Goal: Task Accomplishment & Management: Manage account settings

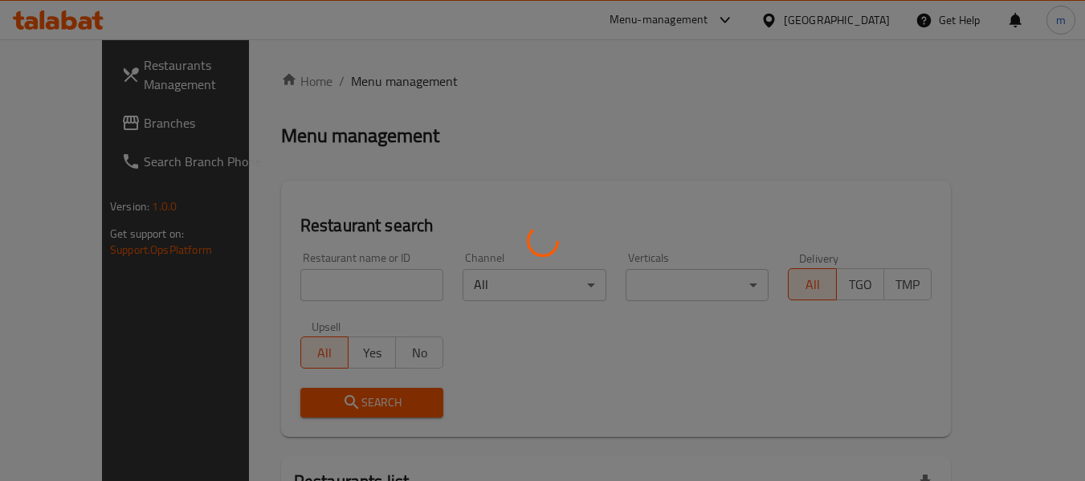
click at [107, 135] on div at bounding box center [542, 240] width 1085 height 481
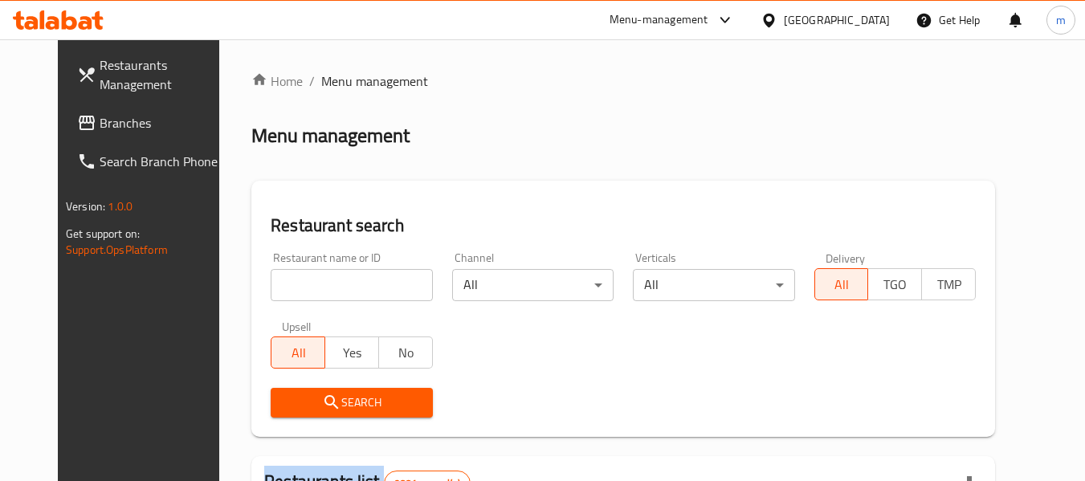
click at [107, 135] on link "Branches" at bounding box center [151, 123] width 175 height 39
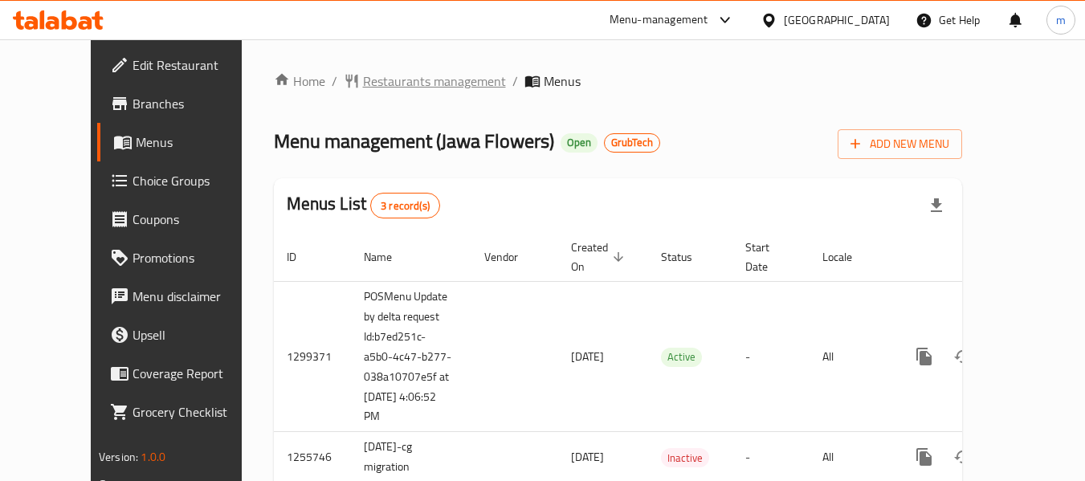
click at [369, 80] on span "Restaurants management" at bounding box center [434, 80] width 143 height 19
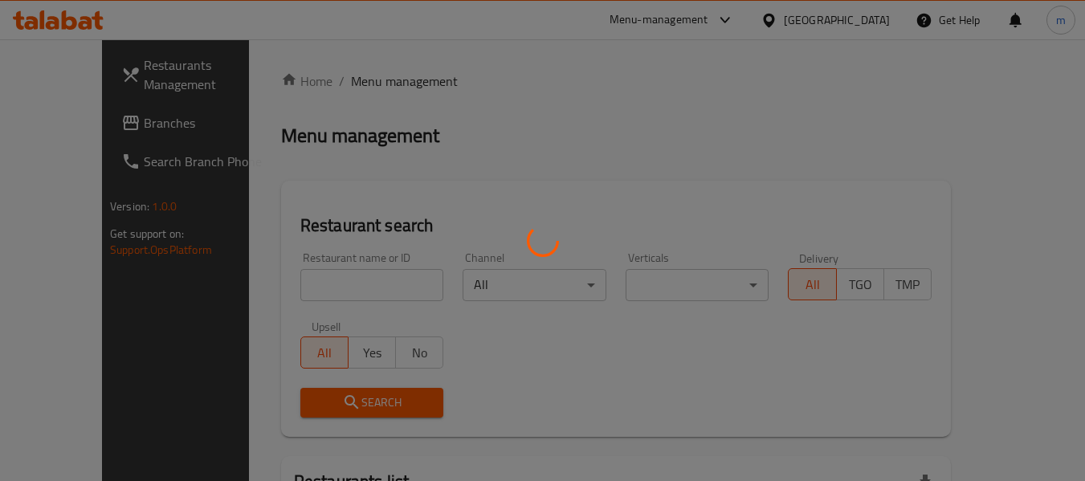
click at [321, 291] on div at bounding box center [542, 240] width 1085 height 481
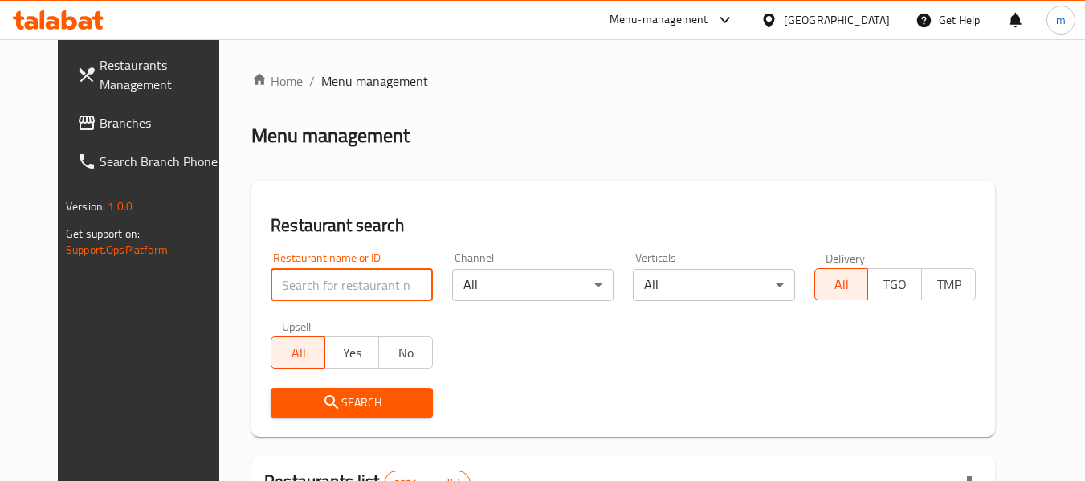
click at [321, 291] on input "search" at bounding box center [351, 285] width 161 height 32
paste input "616287"
type input "616287"
click button "Search" at bounding box center [351, 403] width 161 height 30
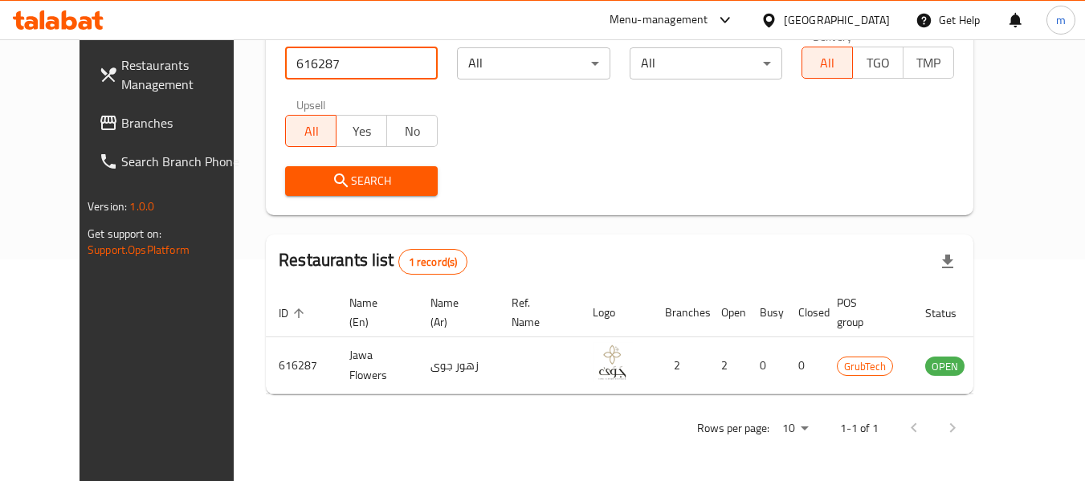
scroll to position [222, 0]
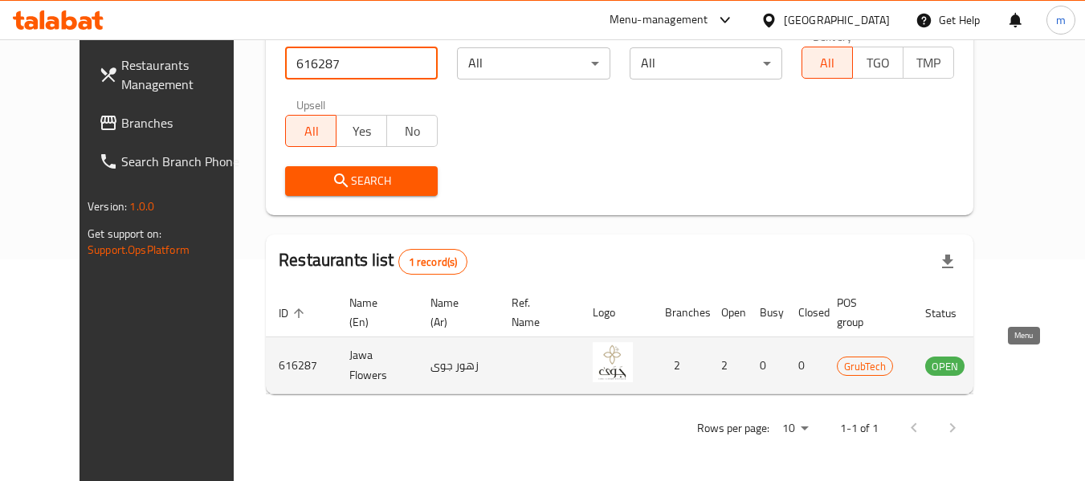
click at [1018, 365] on icon "enhanced table" at bounding box center [1019, 367] width 18 height 14
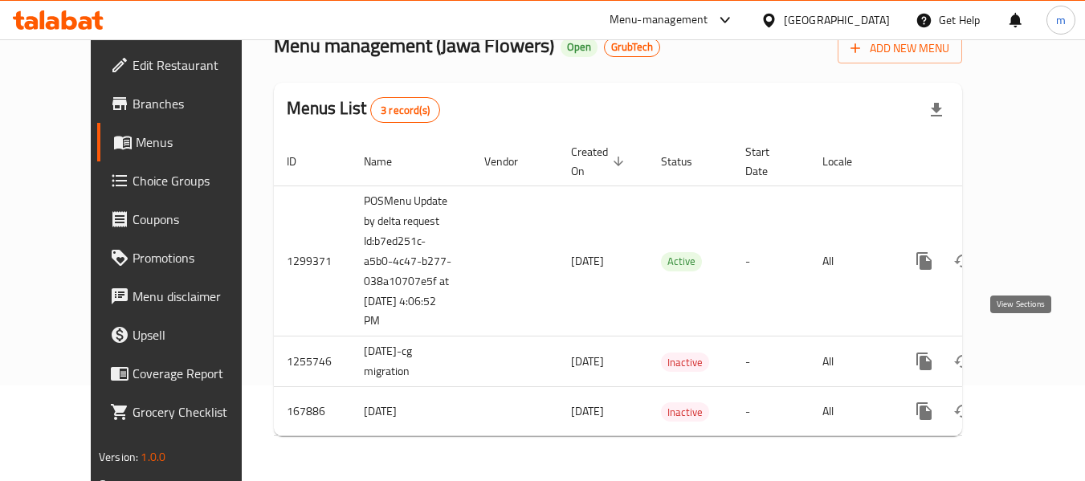
scroll to position [78, 0]
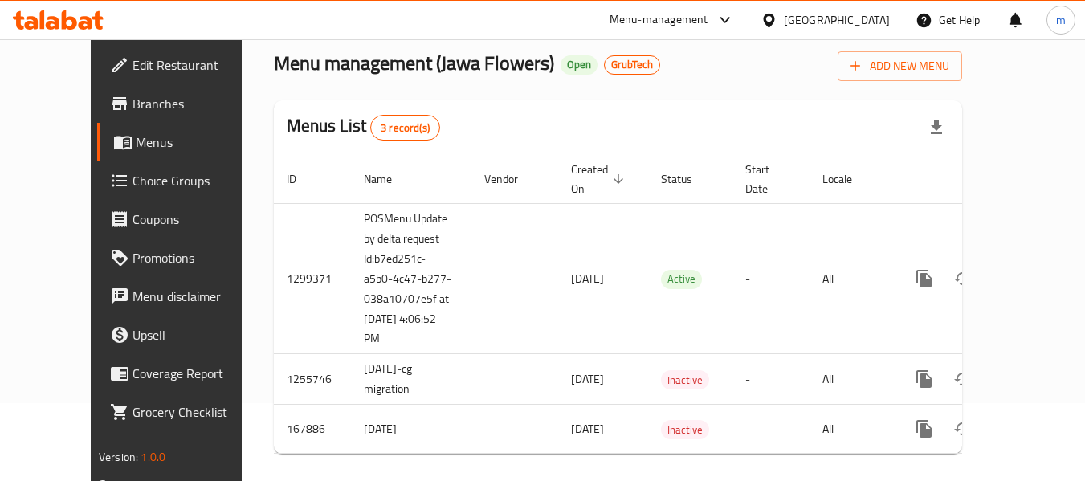
click at [133, 181] on span "Choice Groups" at bounding box center [196, 180] width 127 height 19
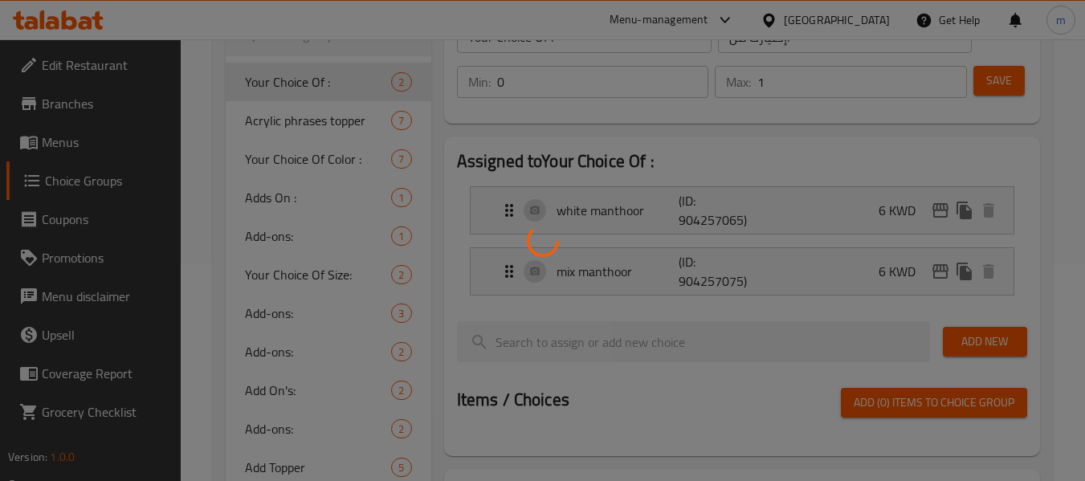
scroll to position [241, 0]
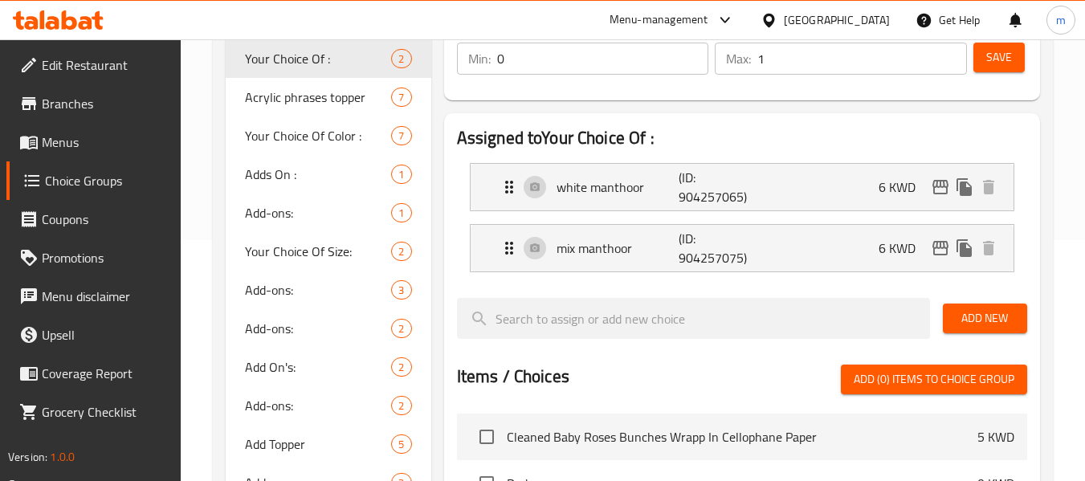
click at [448, 277] on div "Assigned to Your Choice Of : white manthoor (ID: 904257065) 6 KWD Name (En) whi…" at bounding box center [742, 410] width 596 height 595
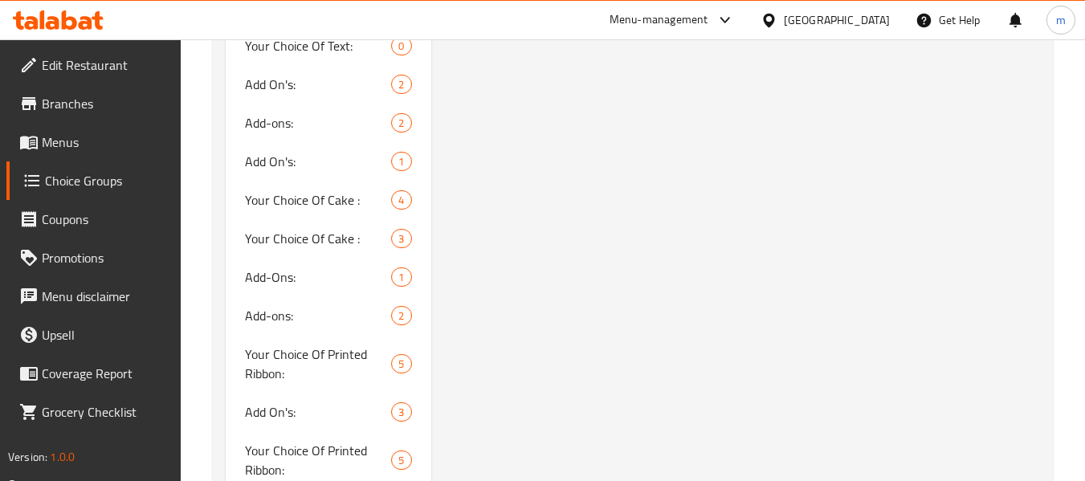
click at [318, 402] on span "Add On's:" at bounding box center [318, 411] width 146 height 19
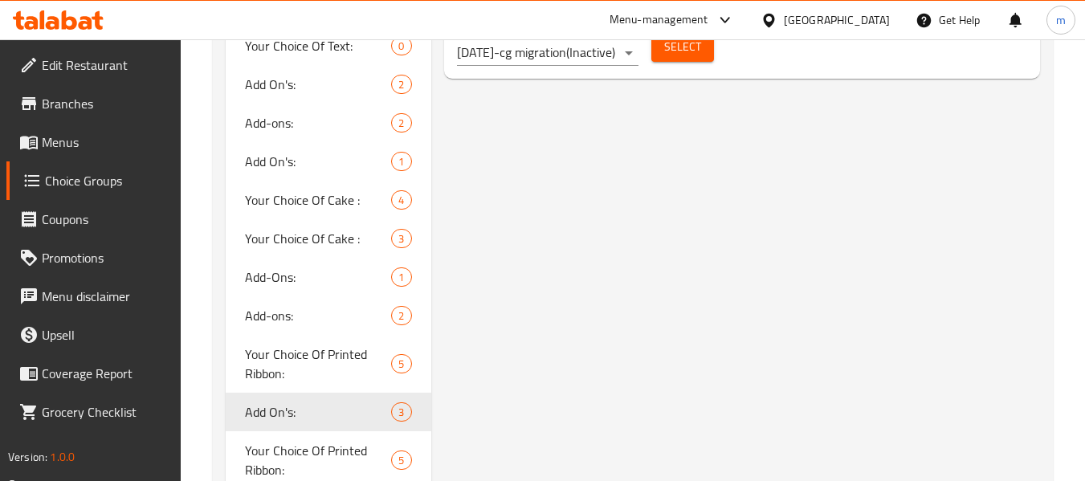
type input "Add On's:"
type input "الإضافات:"
type input "0"
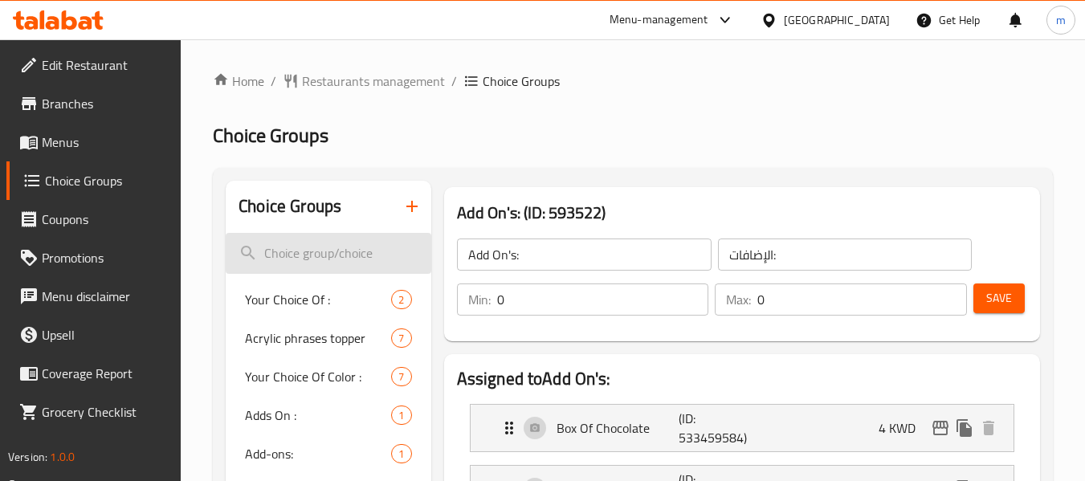
click at [312, 257] on input "search" at bounding box center [328, 253] width 205 height 41
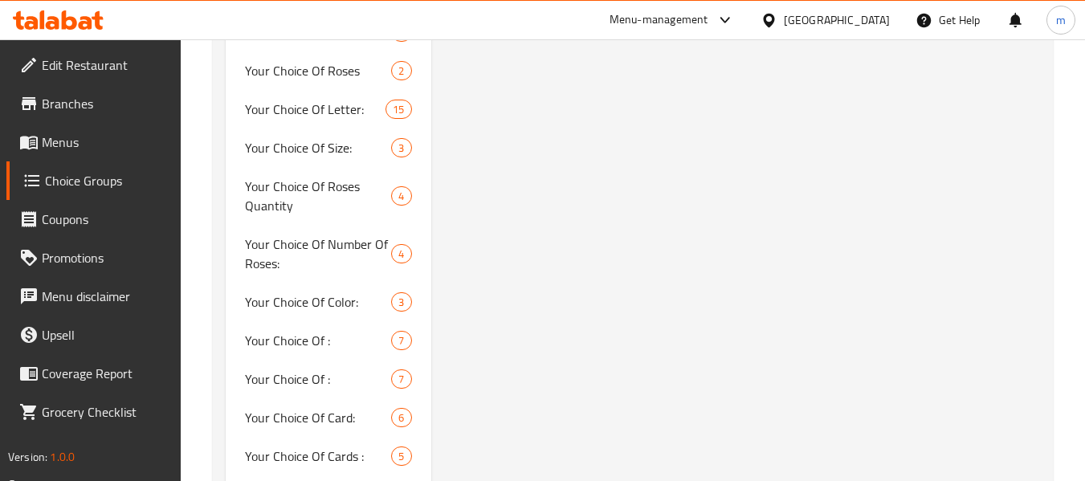
scroll to position [1124, 0]
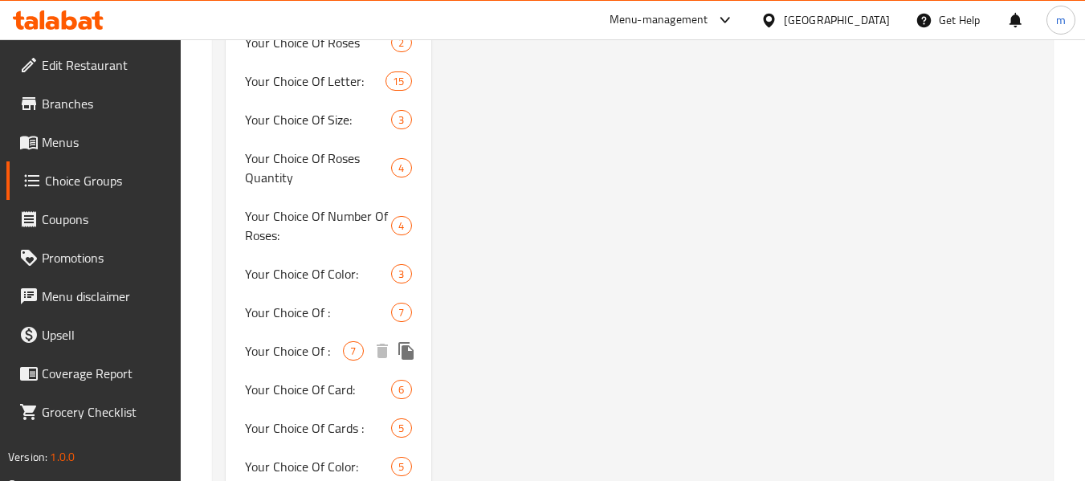
type input "your choice of"
click at [308, 349] on span "Your Choice Of :" at bounding box center [294, 350] width 98 height 19
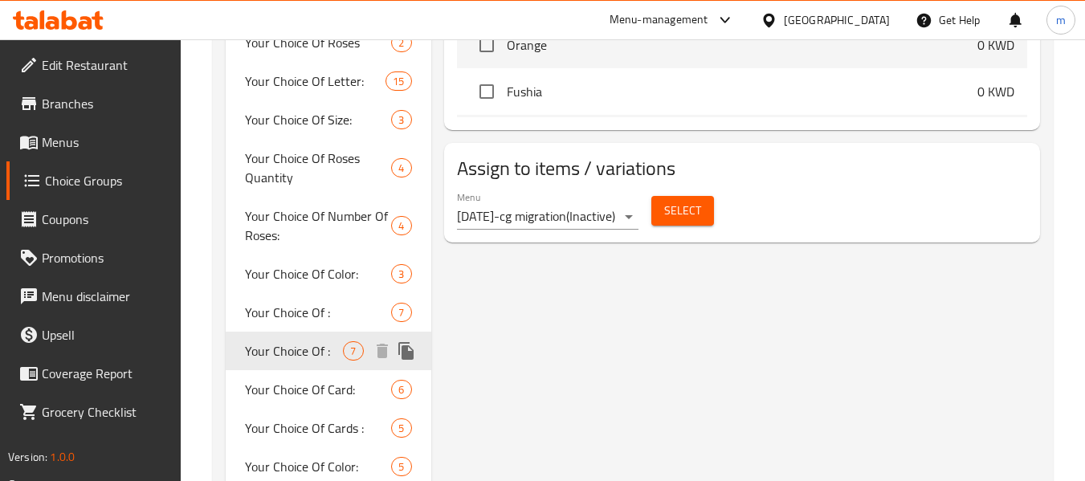
type input "Your Choice Of :"
type input "إختيارك من :"
type input "1"
type input "7"
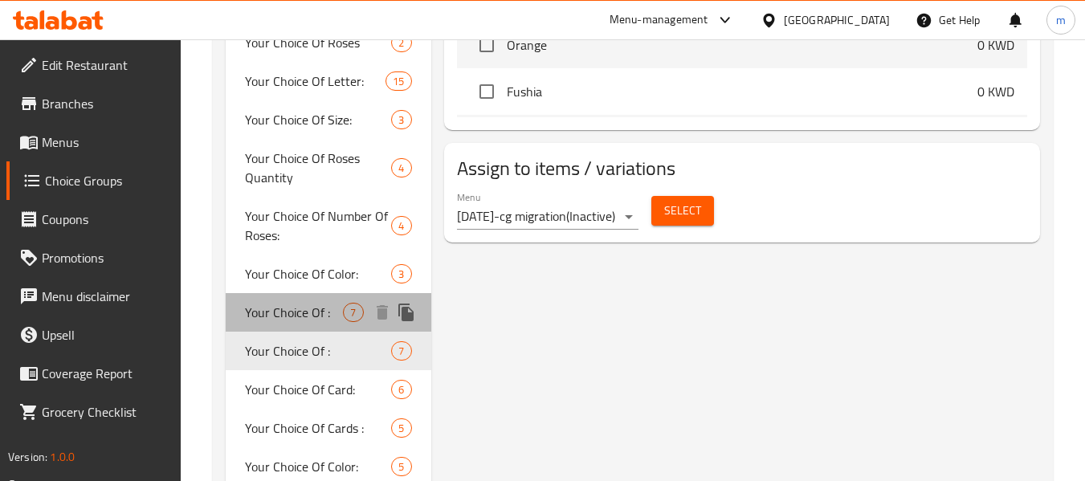
click at [310, 320] on span "Your Choice Of :" at bounding box center [294, 312] width 98 height 19
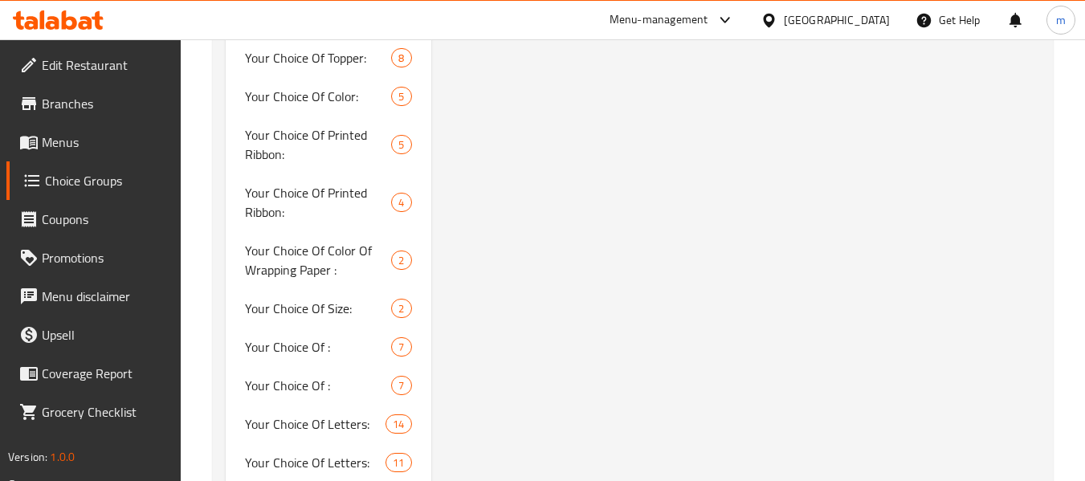
scroll to position [1606, 0]
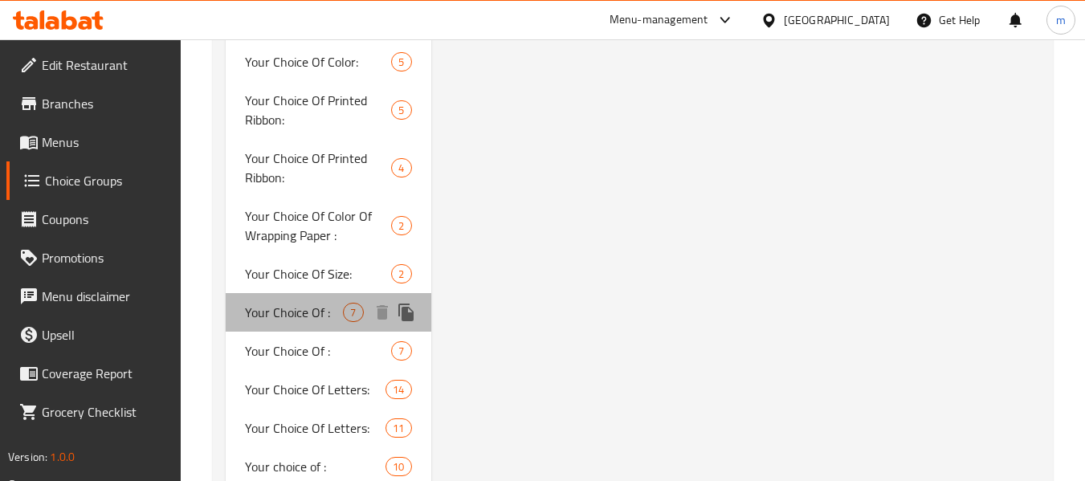
click at [313, 316] on span "Your Choice Of :" at bounding box center [294, 312] width 98 height 19
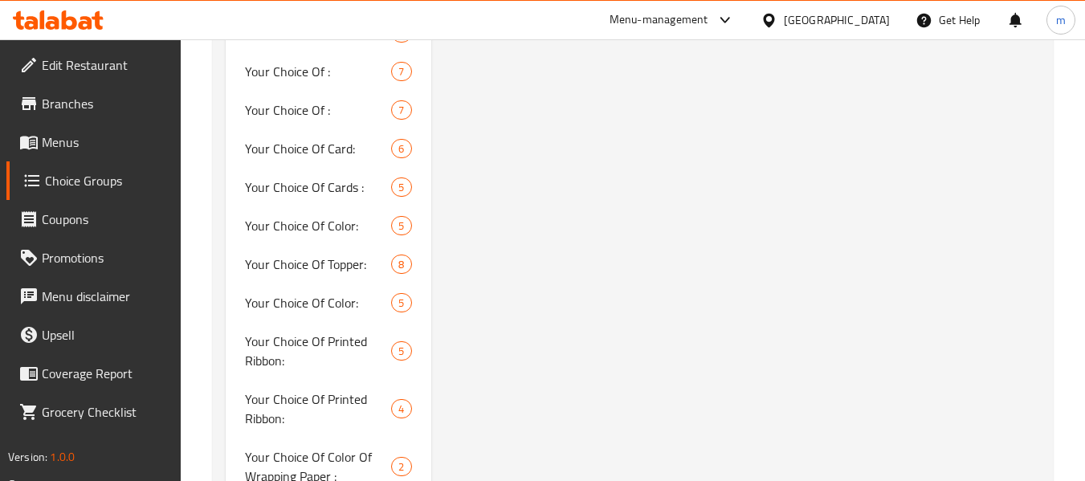
scroll to position [1740, 0]
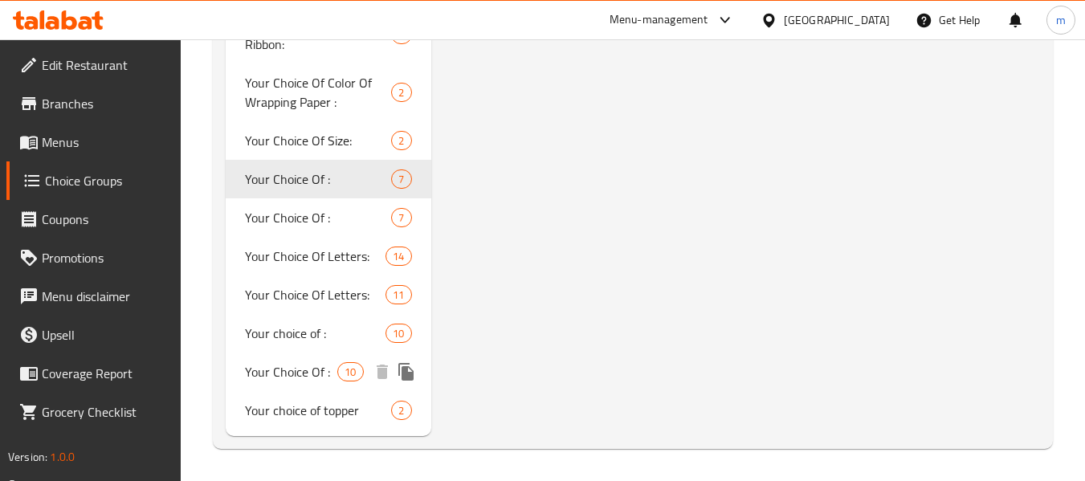
click at [290, 373] on span "Your Choice Of :" at bounding box center [291, 371] width 92 height 19
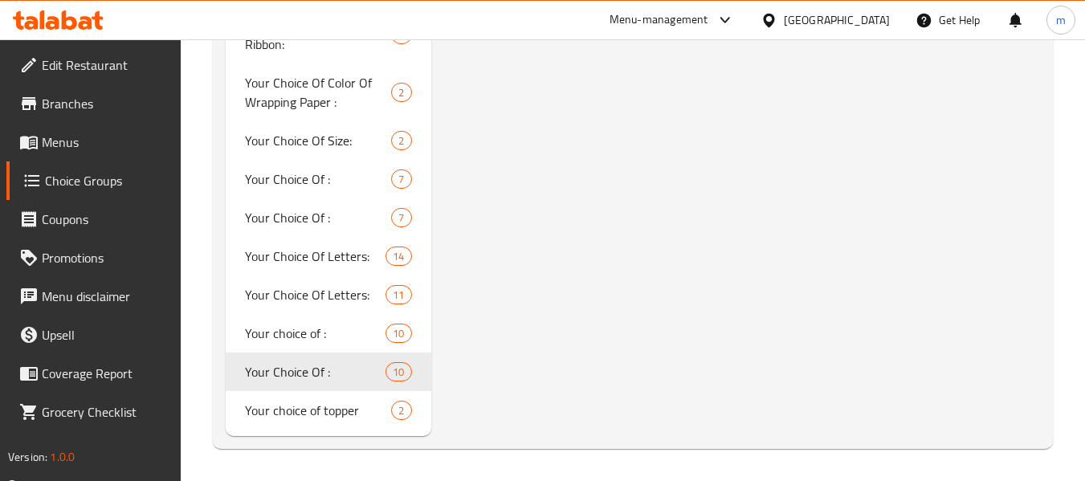
type input "اختيارك من:"
type input "2"
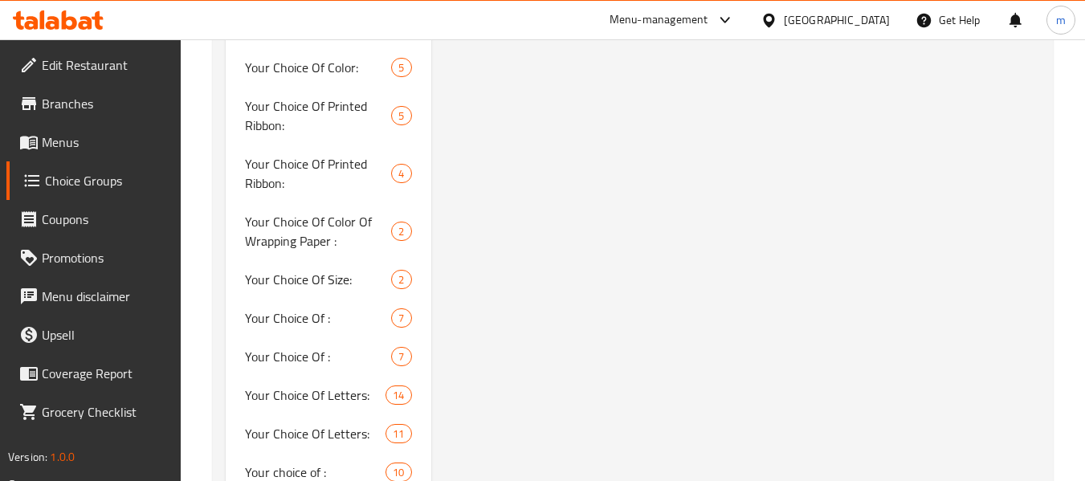
scroll to position [1579, 0]
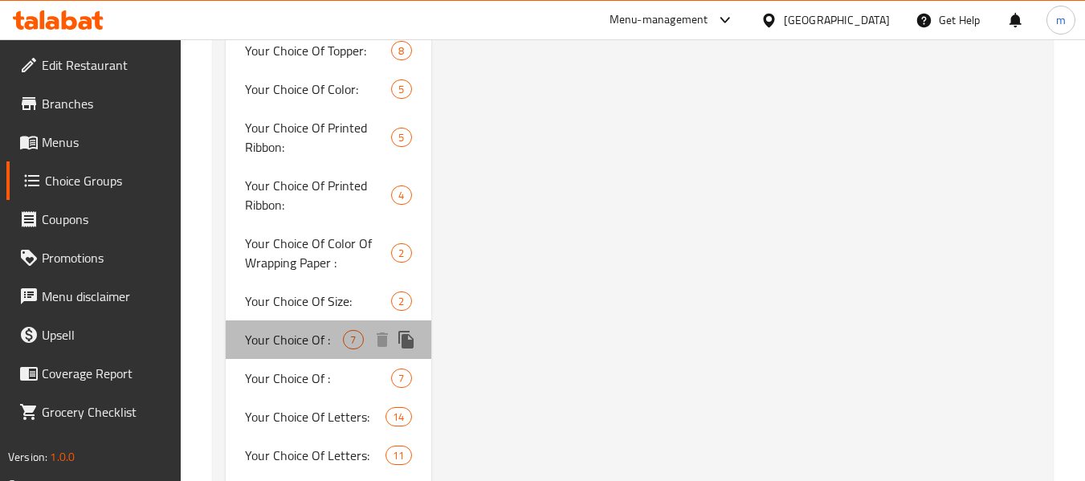
click at [299, 344] on span "Your Choice Of :" at bounding box center [294, 339] width 98 height 19
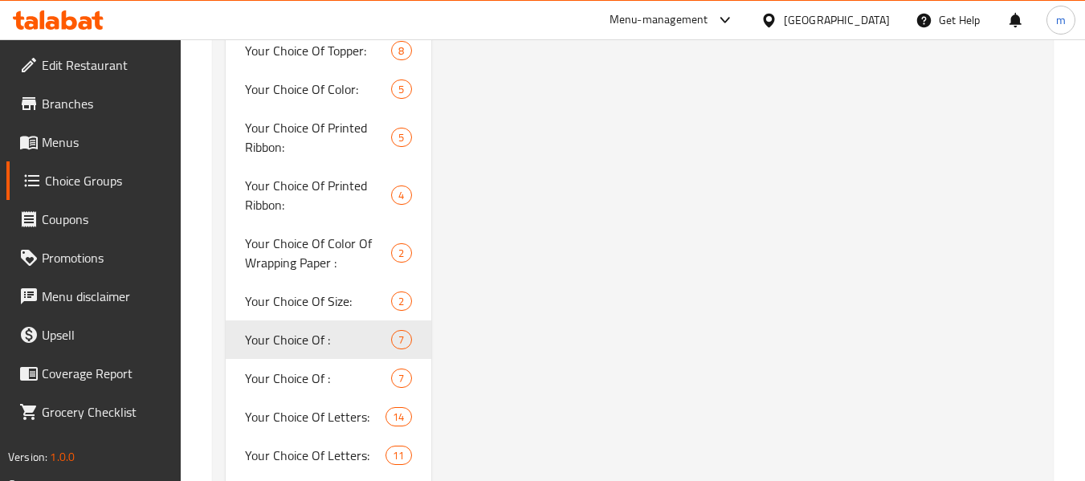
type input "إختيارك من :"
type input "7"
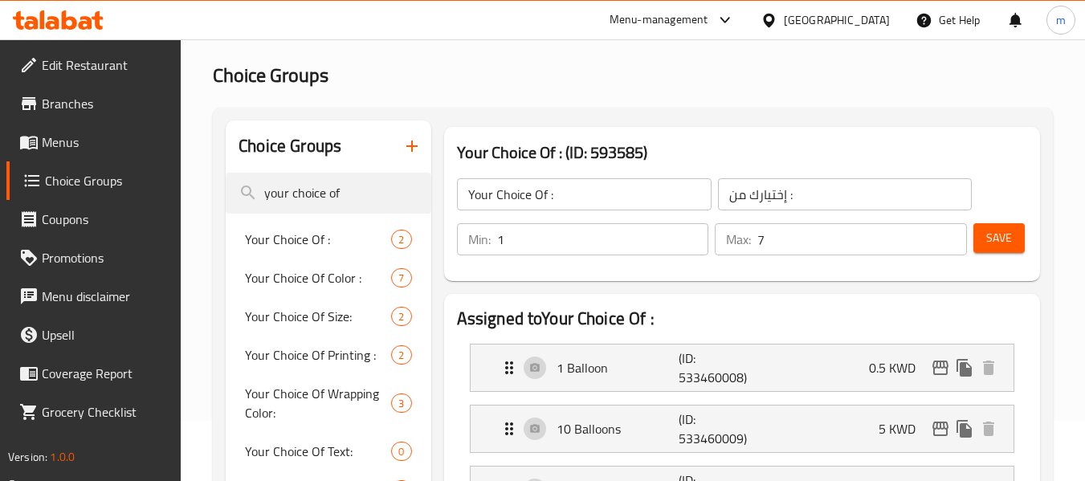
scroll to position [0, 0]
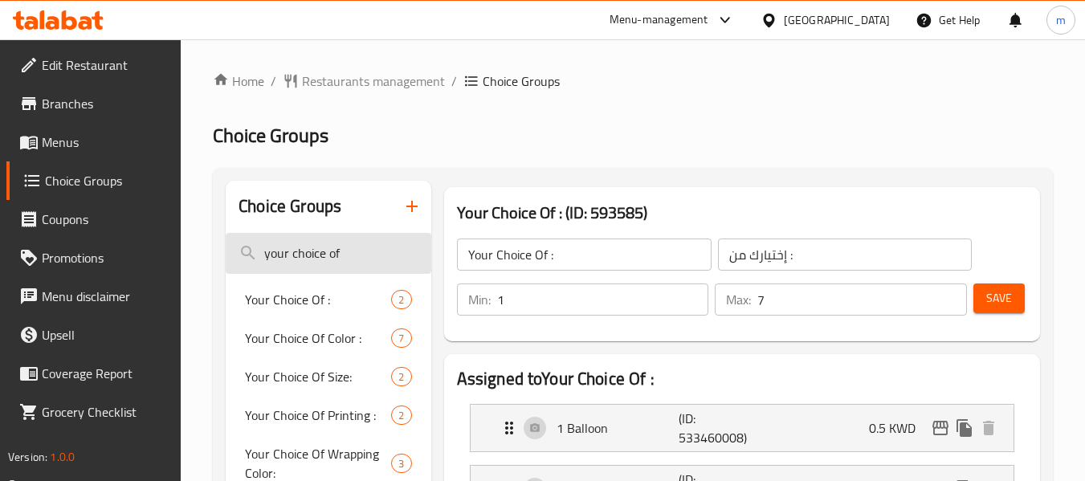
click at [365, 252] on input "your choice of" at bounding box center [328, 253] width 205 height 41
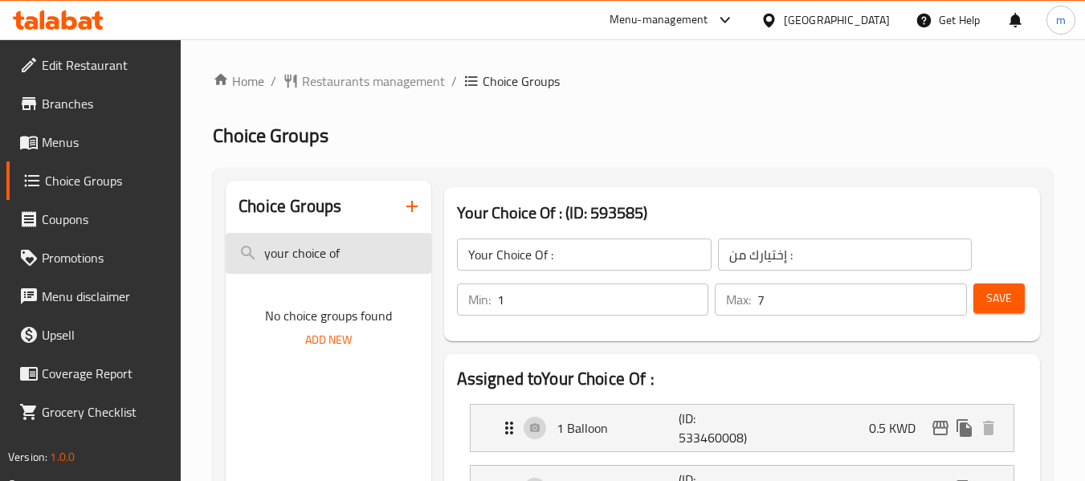
type input "your choice of"
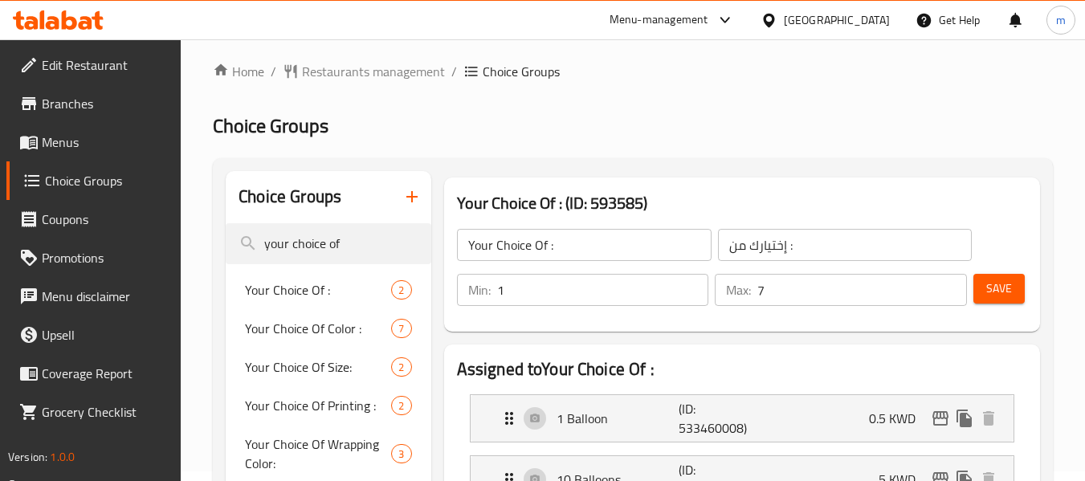
scroll to position [80, 0]
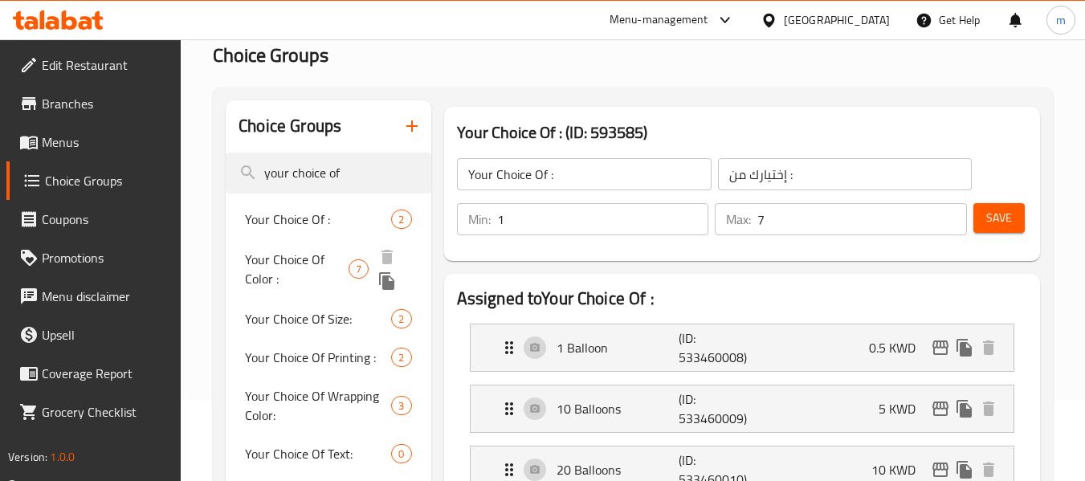
click at [285, 270] on span "Your Choice Of Color :" at bounding box center [297, 269] width 104 height 39
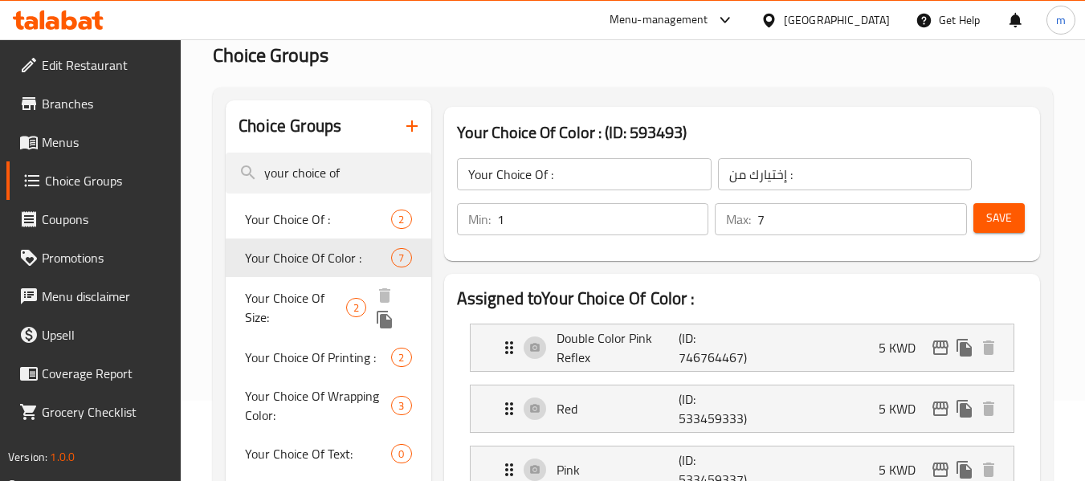
type input "Your Choice Of Color :"
type input "إختيارك من اللون :"
type input "1"
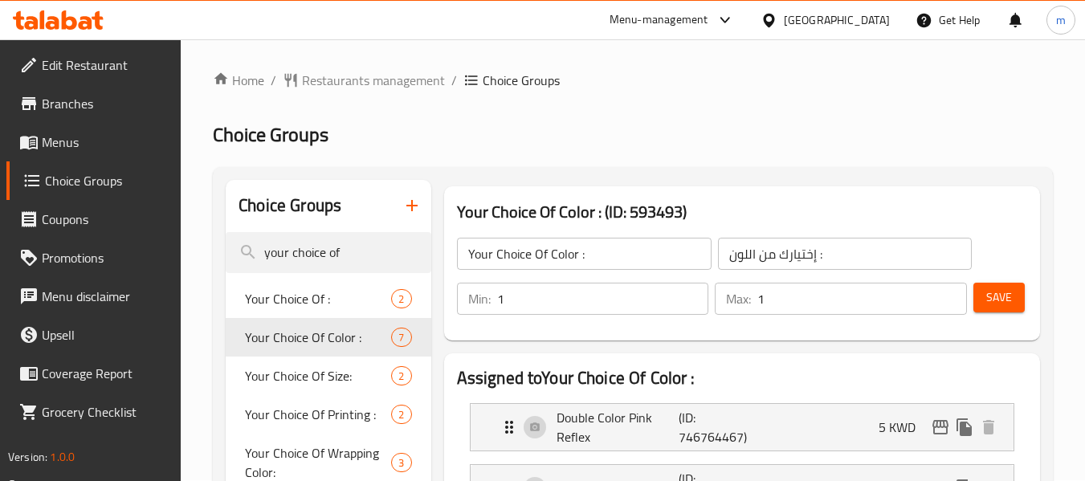
scroll to position [0, 0]
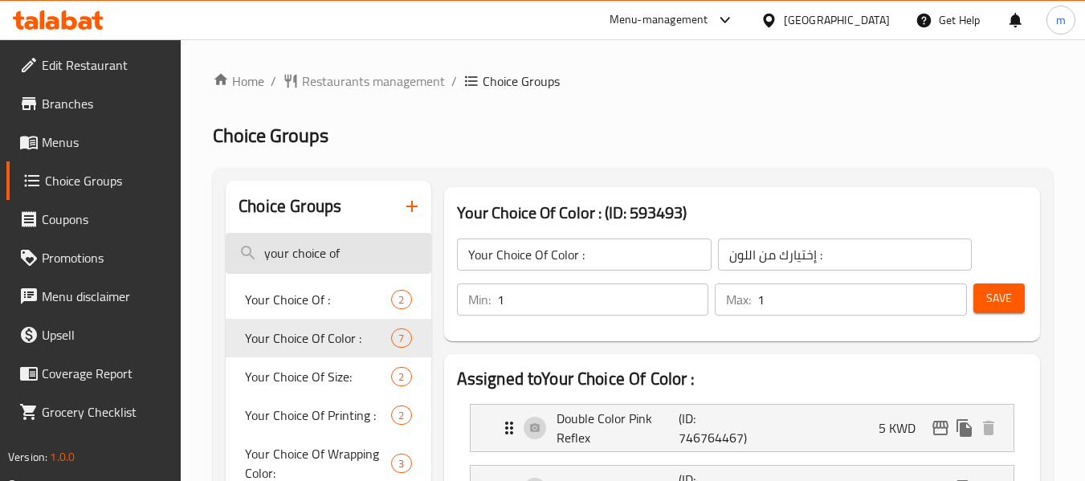
click at [327, 255] on input "your choice of" at bounding box center [328, 253] width 205 height 41
click at [332, 300] on span "Your Choice Of :" at bounding box center [318, 299] width 146 height 19
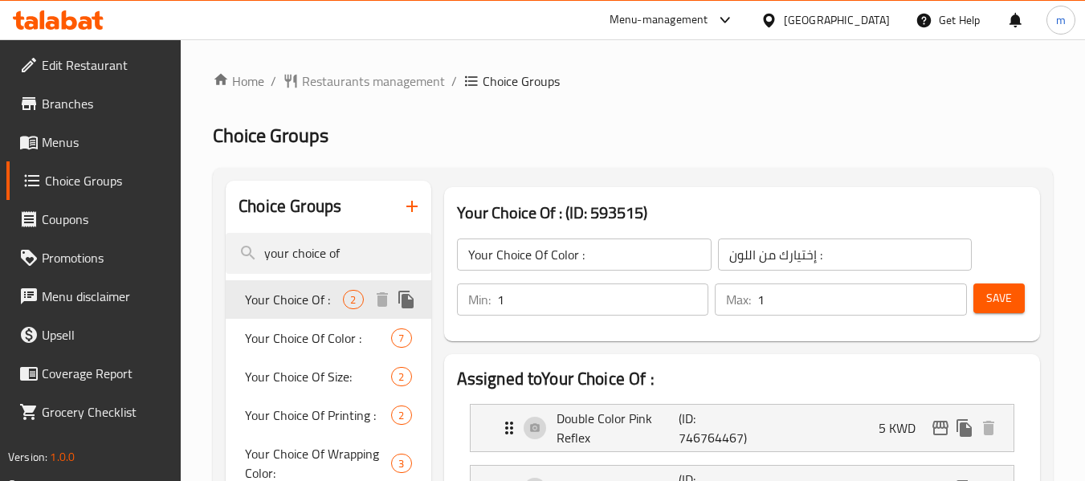
type input "Your Choice Of :"
type input "إختيارك من:"
type input "0"
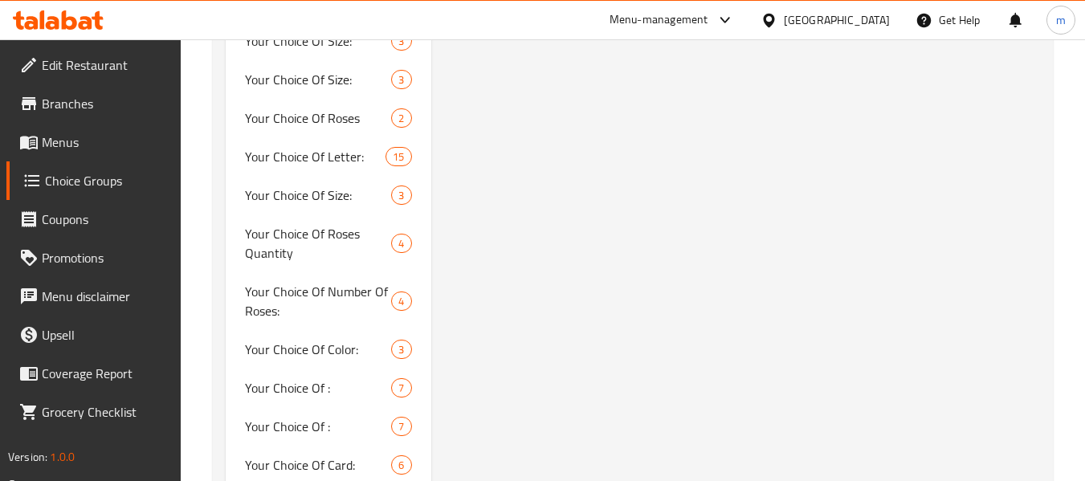
scroll to position [1124, 0]
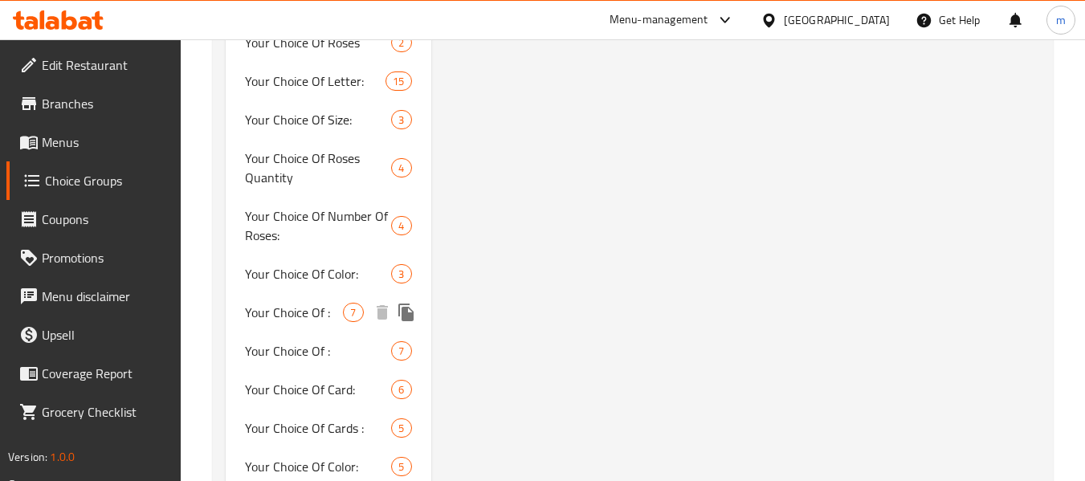
click at [303, 304] on span "Your Choice Of :" at bounding box center [294, 312] width 98 height 19
type input "إختيارك من :"
type input "1"
type input "7"
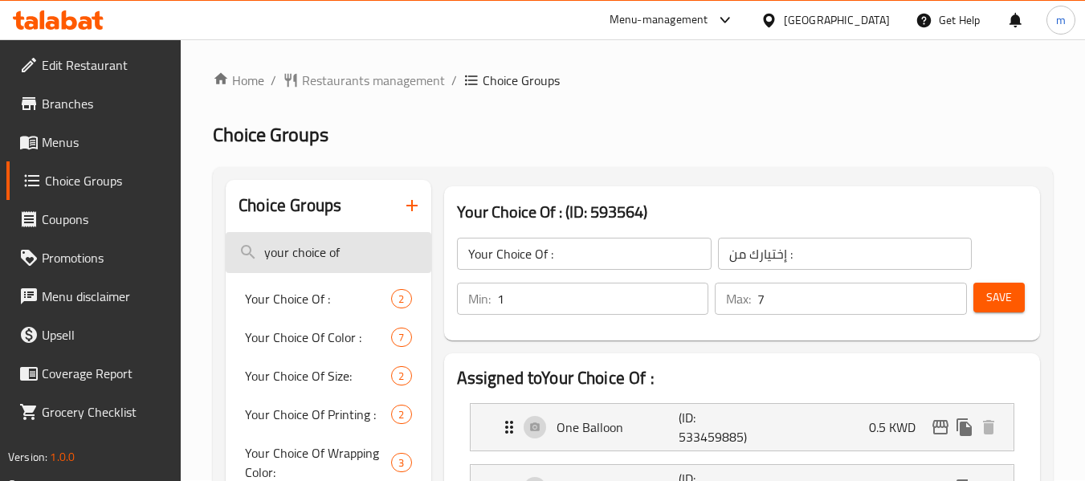
scroll to position [0, 0]
click at [357, 253] on input "your choice of" at bounding box center [328, 253] width 205 height 41
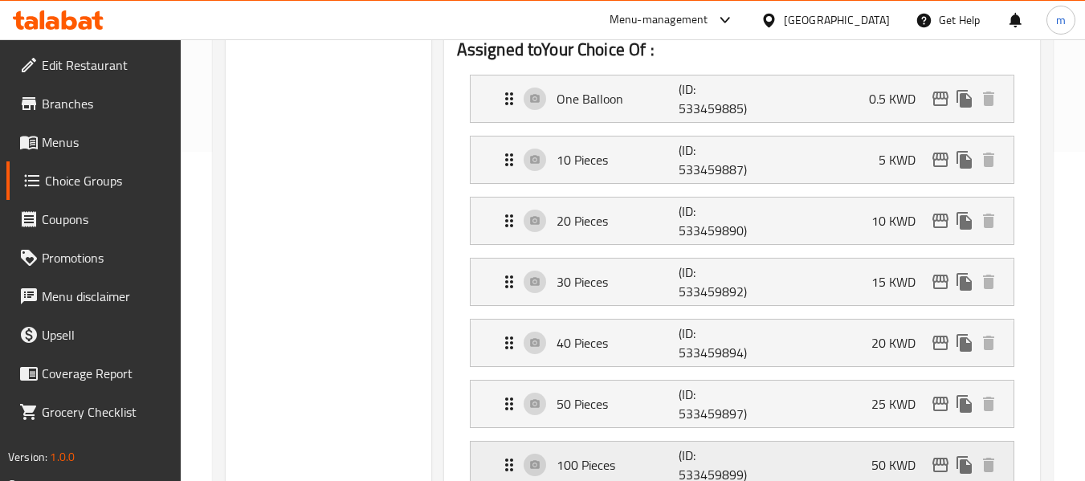
scroll to position [241, 0]
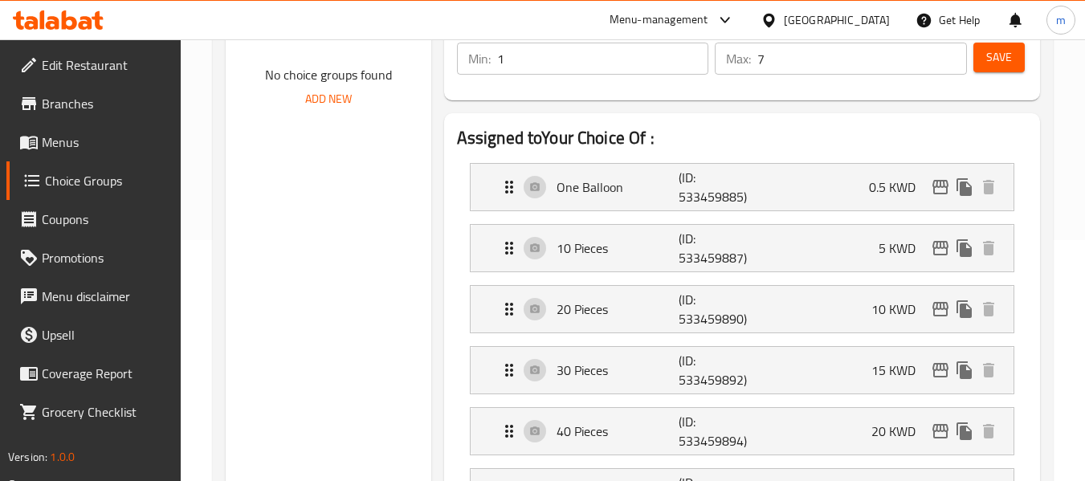
type input "your choice of ba"
